Goal: Information Seeking & Learning: Learn about a topic

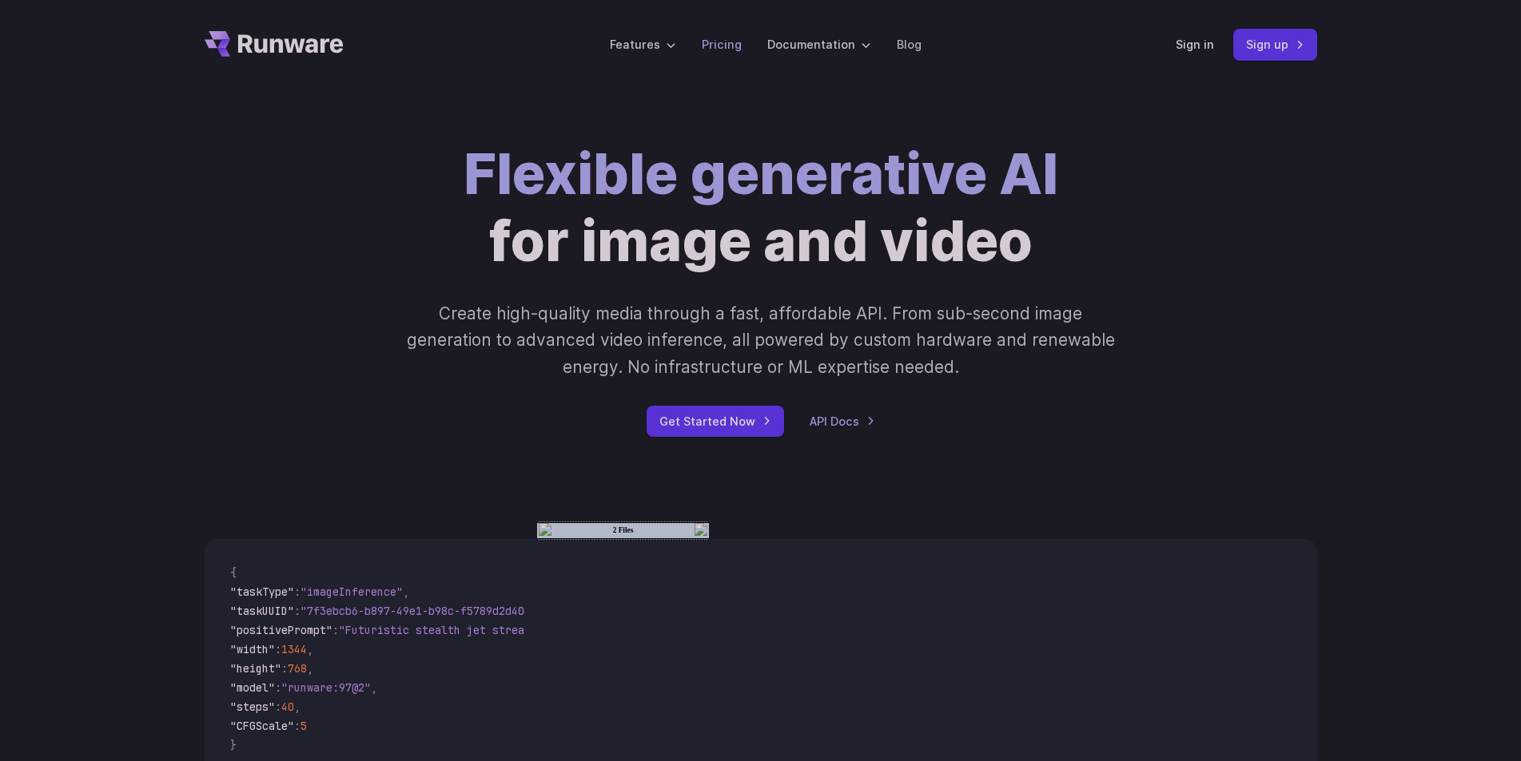
click at [729, 49] on link "Pricing" at bounding box center [722, 44] width 40 height 18
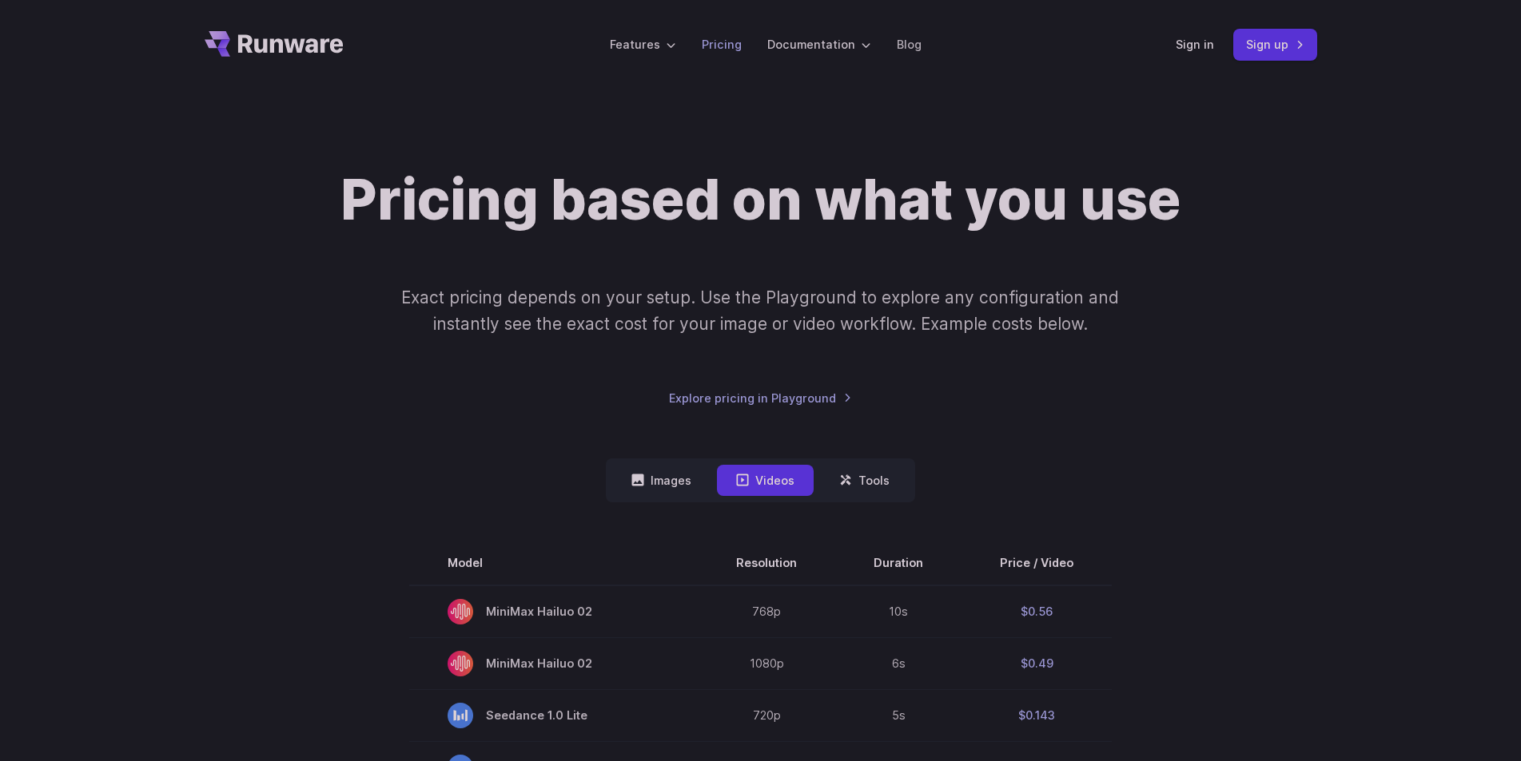
click at [725, 45] on link "Pricing" at bounding box center [722, 44] width 40 height 18
